Goal: Task Accomplishment & Management: Manage account settings

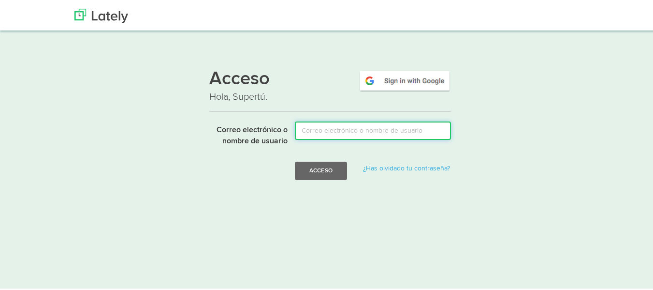
click at [338, 136] on input "Correo electrónico o nombre de usuario" at bounding box center [373, 129] width 156 height 18
type input "glastres@gmail.com"
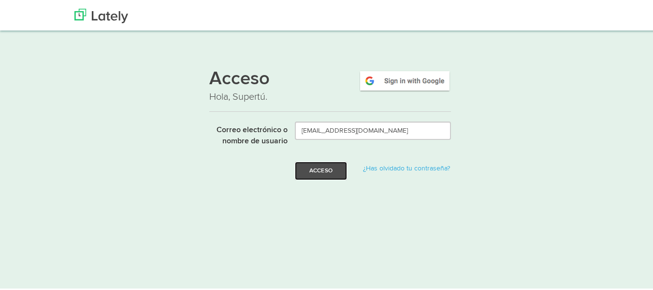
click at [327, 168] on font "Acceso" at bounding box center [321, 169] width 23 height 6
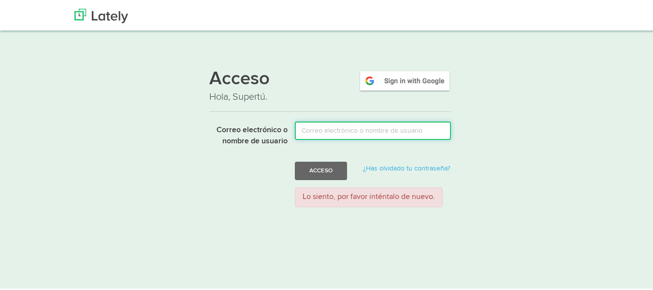
click at [337, 126] on input "Correo electrónico o nombre de usuario" at bounding box center [373, 129] width 156 height 18
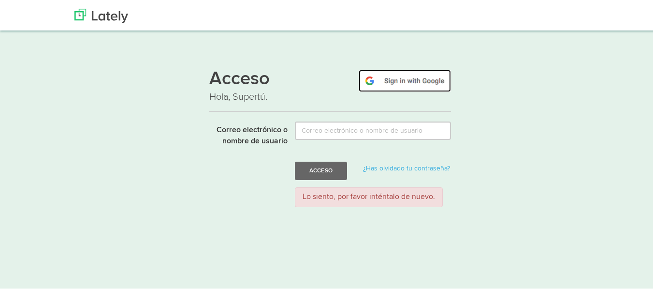
click at [390, 78] on img at bounding box center [405, 79] width 92 height 22
click at [417, 73] on img at bounding box center [405, 79] width 92 height 22
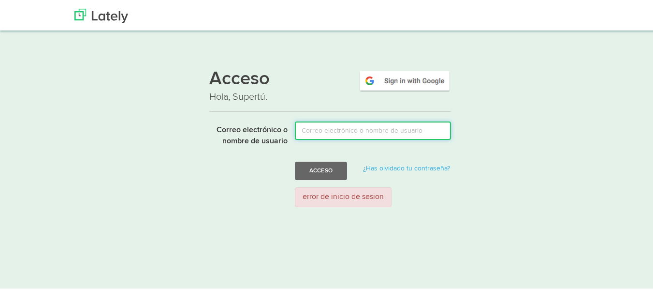
click at [358, 127] on input "Correo electrónico o nombre de usuario" at bounding box center [373, 129] width 156 height 18
type input "[EMAIL_ADDRESS][DOMAIN_NAME]"
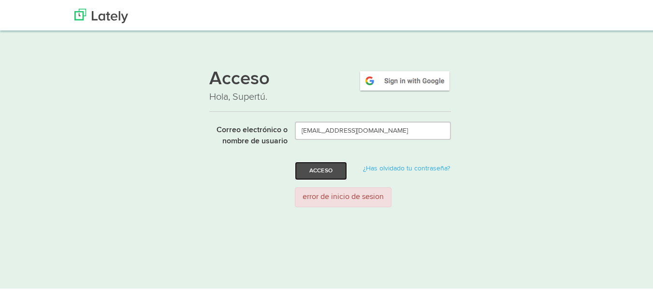
click at [326, 176] on button "Acceso" at bounding box center [321, 169] width 52 height 18
